Goal: Understand process/instructions: Learn how to perform a task or action

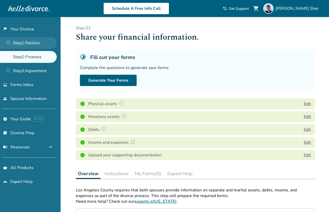
click at [56, 43] on link "Step 1 : Petition" at bounding box center [28, 43] width 57 height 12
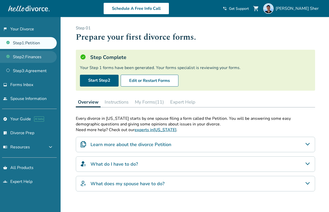
click at [42, 55] on link "Step 2 : Finances" at bounding box center [28, 57] width 57 height 12
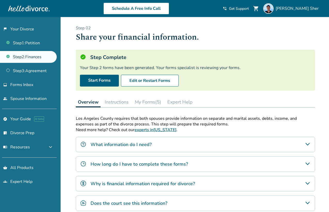
click at [147, 101] on button "My Forms (5)" at bounding box center [148, 102] width 30 height 10
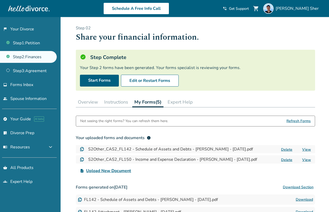
click at [125, 102] on button "Instructions" at bounding box center [116, 102] width 28 height 10
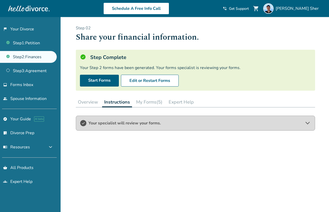
click at [151, 103] on button "My Forms (5)" at bounding box center [149, 102] width 30 height 10
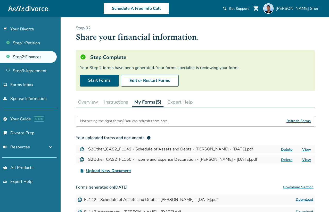
scroll to position [8, 0]
